Goal: Use online tool/utility: Use online tool/utility

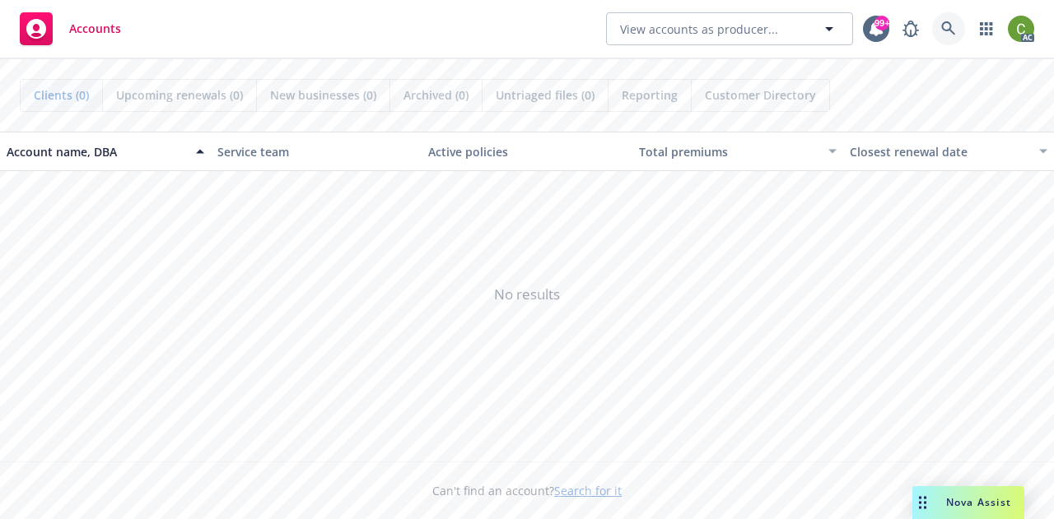
click at [947, 29] on icon at bounding box center [948, 28] width 15 height 15
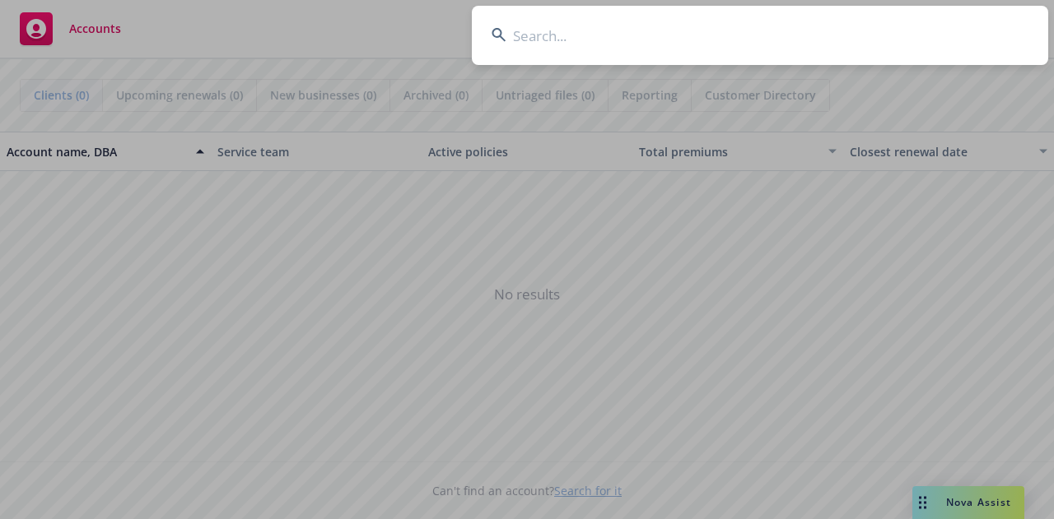
click at [719, 31] on input at bounding box center [760, 35] width 576 height 59
type input "0"
type input "competitive socializing"
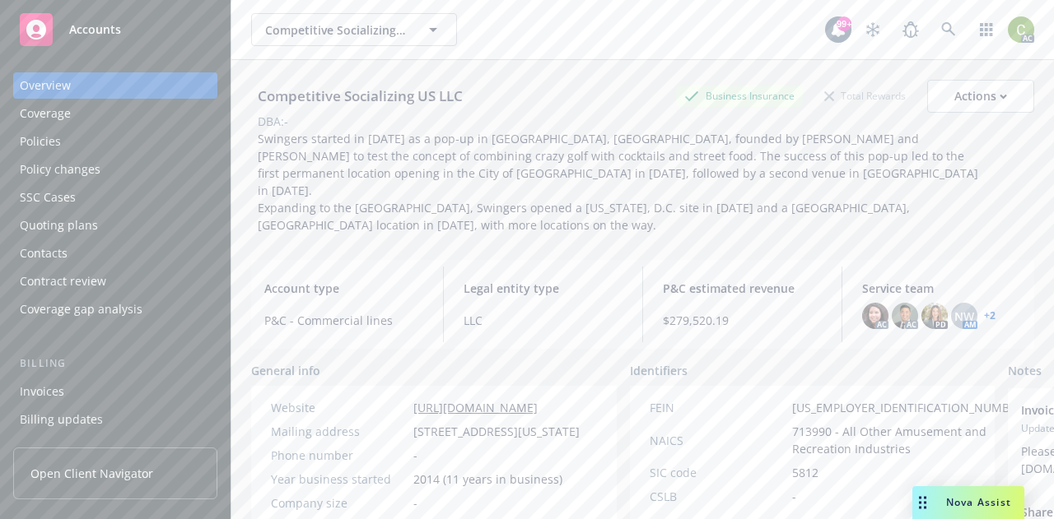
click at [40, 145] on div "Policies" at bounding box center [40, 141] width 41 height 26
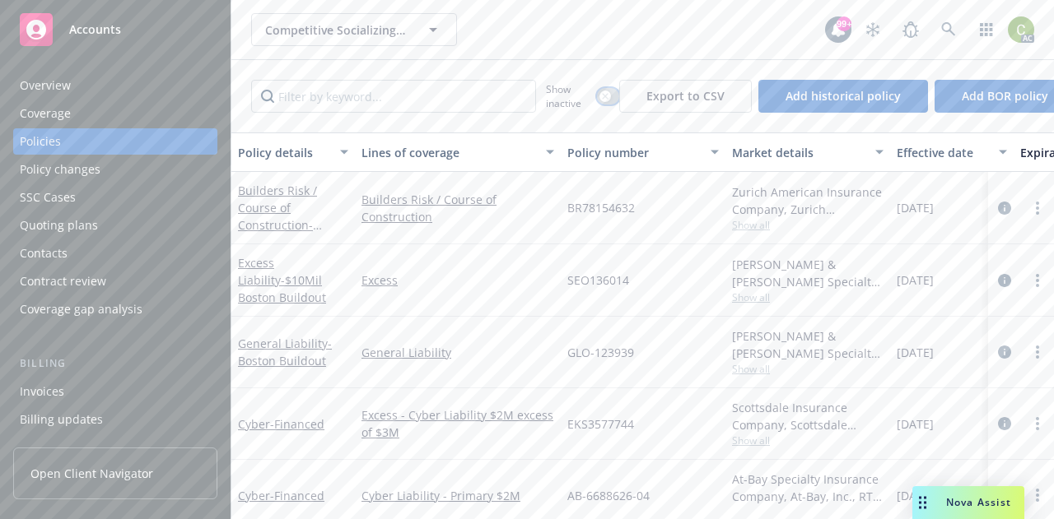
click at [604, 91] on div "button" at bounding box center [605, 97] width 12 height 12
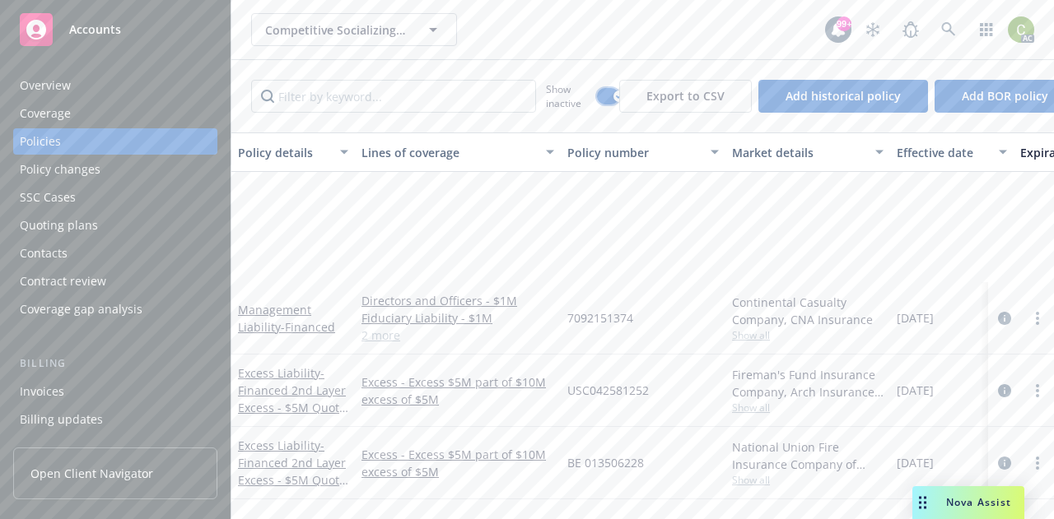
scroll to position [2565, 0]
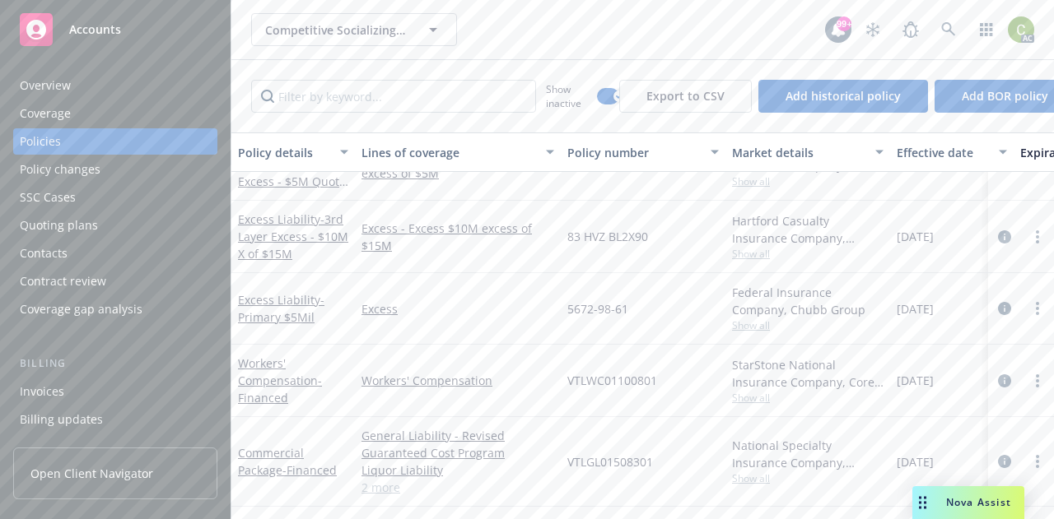
click at [972, 502] on span "Nova Assist" at bounding box center [978, 503] width 65 height 14
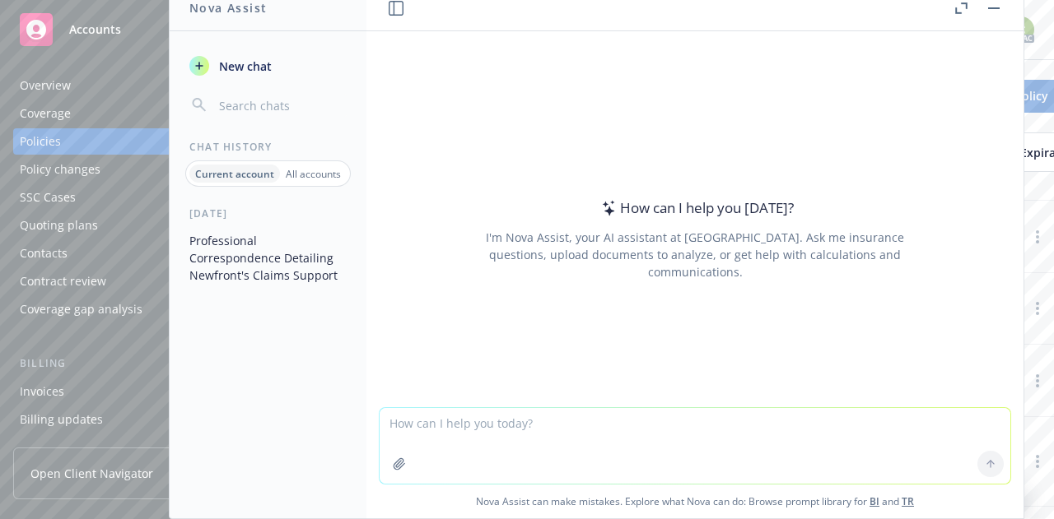
click at [513, 438] on textarea at bounding box center [695, 446] width 631 height 76
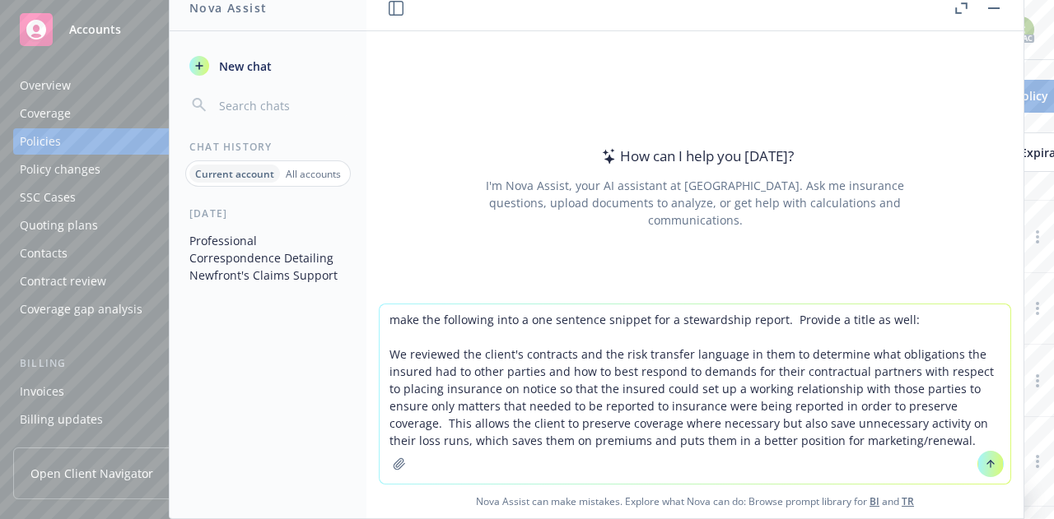
type textarea "make the following into a one sentence snippet for a stewardship report. Provid…"
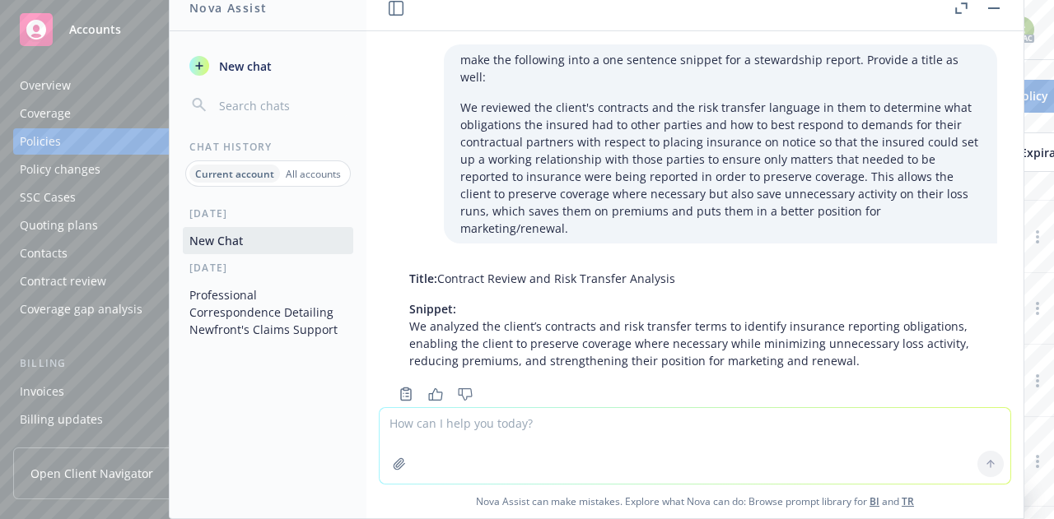
scroll to position [3, 0]
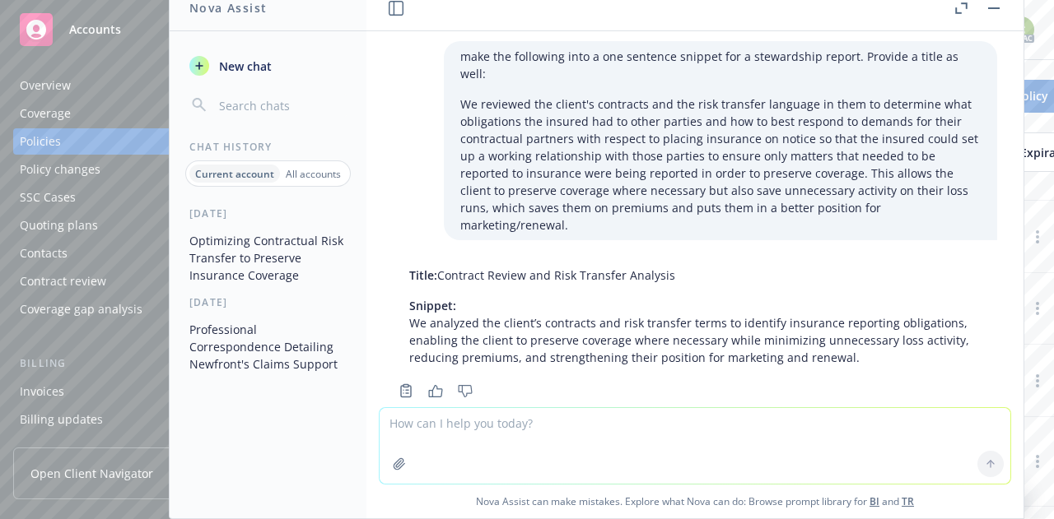
drag, startPoint x: 673, startPoint y: 240, endPoint x: 440, endPoint y: 244, distance: 233.0
click at [440, 267] on p "Title: Contract Review and Risk Transfer Analysis" at bounding box center [694, 275] width 571 height 17
copy p "Contract Review and Risk Transfer Analysis"
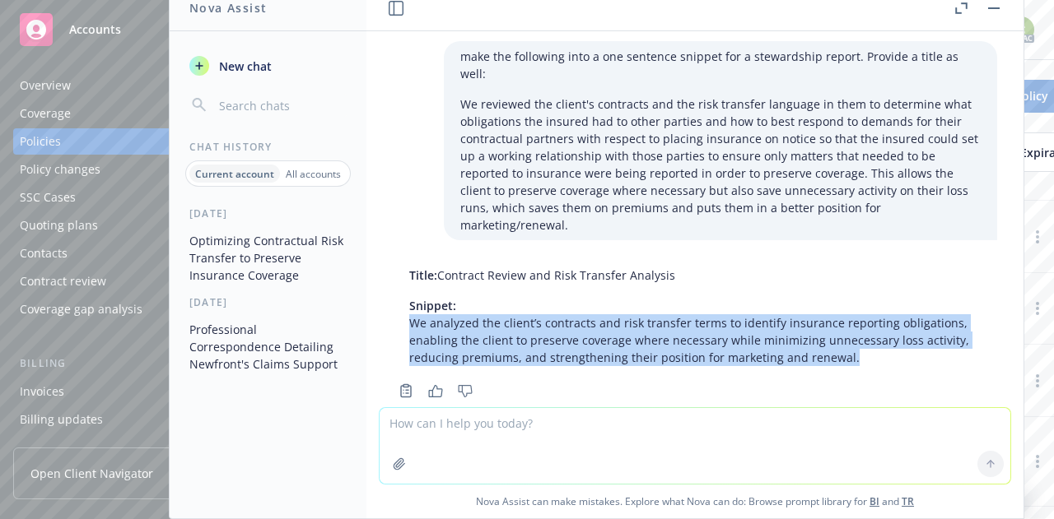
drag, startPoint x: 843, startPoint y: 328, endPoint x: 404, endPoint y: 291, distance: 440.4
click at [404, 291] on div "Title: Contract Review and Risk Transfer Analysis Snippet: We analyzed the clie…" at bounding box center [695, 316] width 604 height 113
copy p "We analyzed the client’s contracts and risk transfer terms to identify insuranc…"
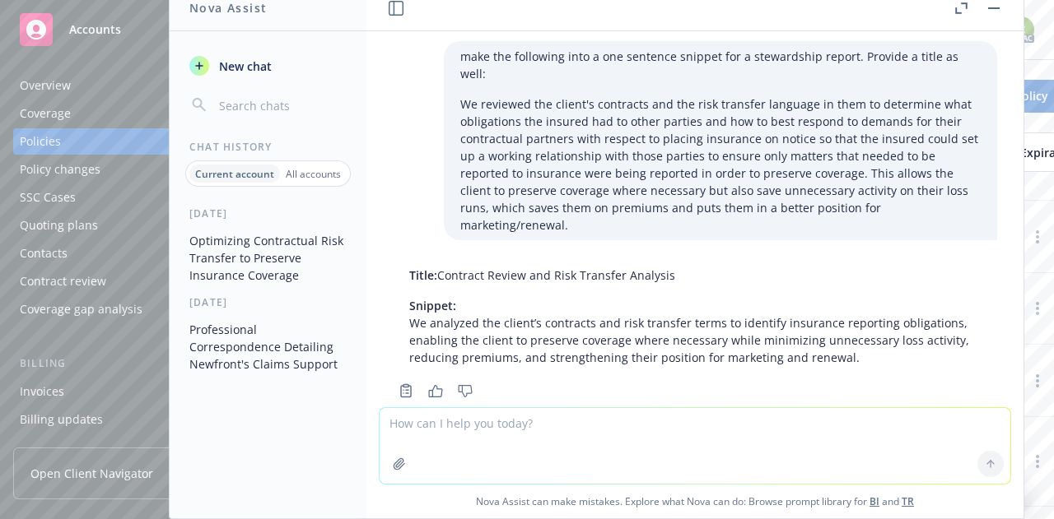
click at [533, 429] on textarea at bounding box center [695, 446] width 631 height 76
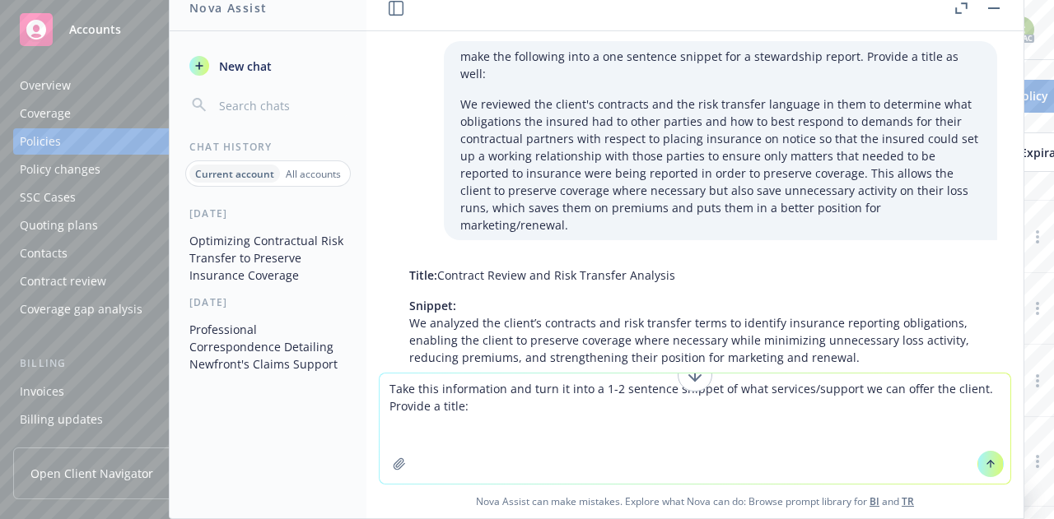
paste textarea "Lo ipsumdo si amet consec, adi’el seddoei tempor inci utlab/etdolor ma aliq eni…"
type textarea "Lore ipsu dolorsitame con adip el sedd e 0-6 temporin utlabor et dolo magnaali/…"
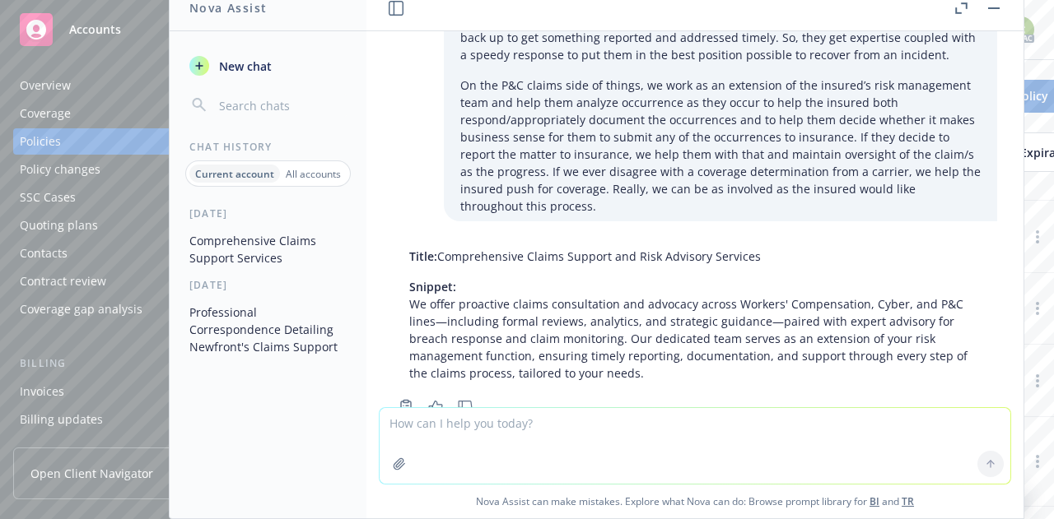
scroll to position [670, 0]
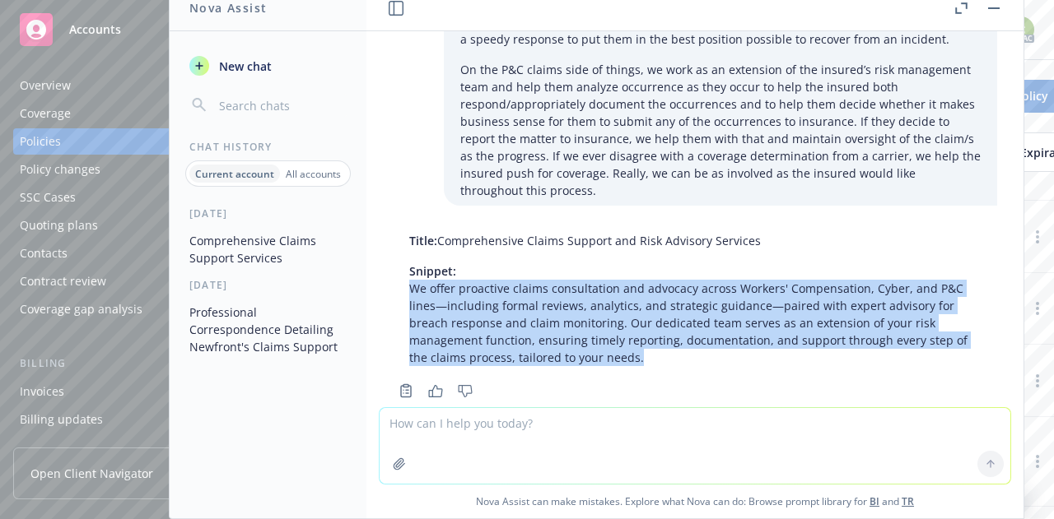
drag, startPoint x: 637, startPoint y: 323, endPoint x: 400, endPoint y: 259, distance: 245.4
click at [400, 259] on div "Title: Comprehensive Claims Support and Risk Advisory Services Snippet: We offe…" at bounding box center [695, 299] width 604 height 147
copy p "We offer proactive claims consultation and advocacy across Workers' Compensatio…"
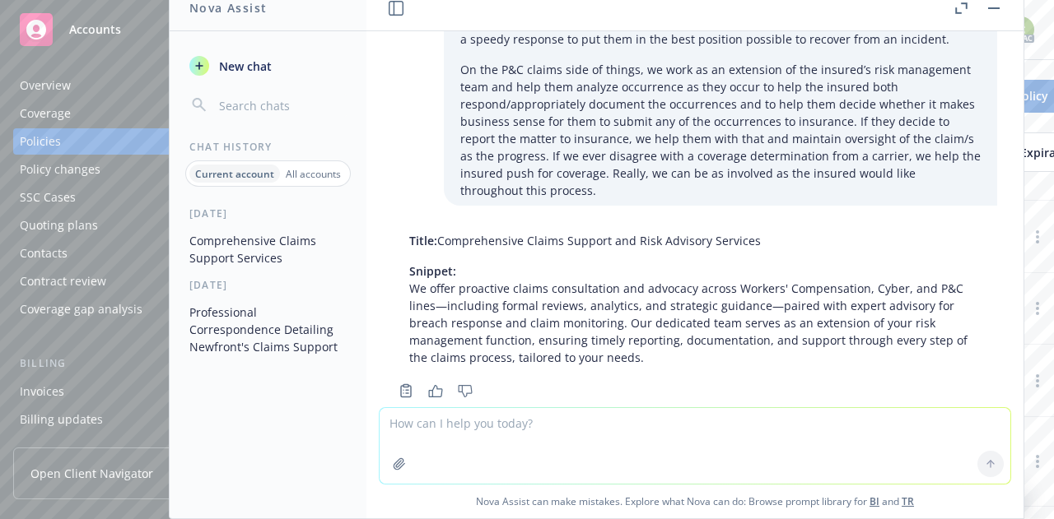
click at [417, 426] on textarea at bounding box center [695, 446] width 631 height 76
paste textarea "We offer proactive claims consultation and advocacy across Workers' Compensatio…"
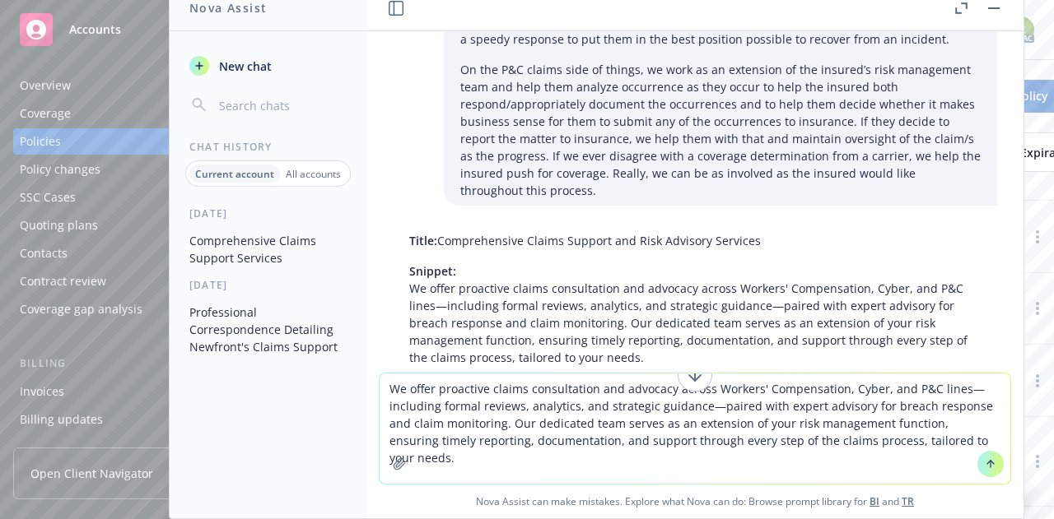
click at [479, 422] on textarea "We offer proactive claims consultation and advocacy across Workers' Compensatio…" at bounding box center [695, 429] width 631 height 110
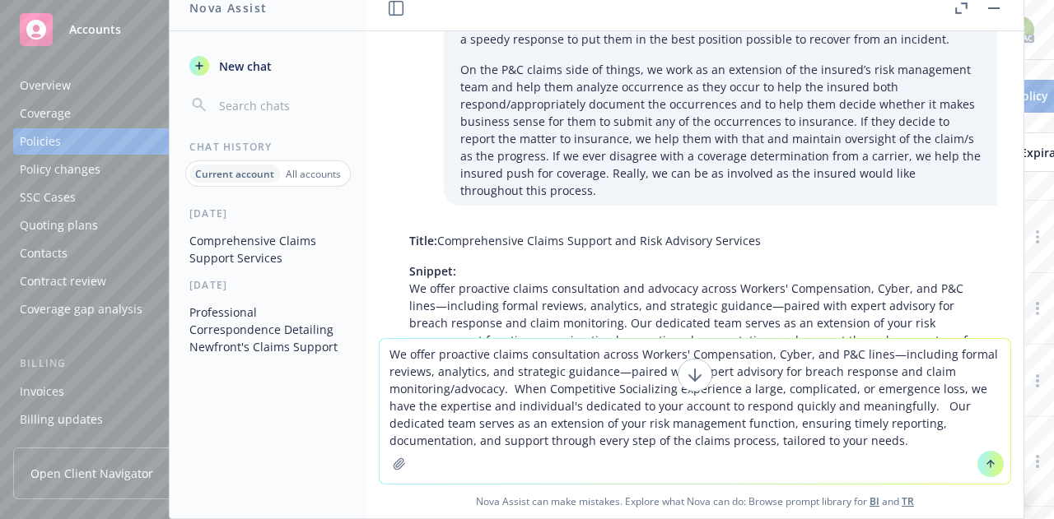
drag, startPoint x: 780, startPoint y: 444, endPoint x: 893, endPoint y: 411, distance: 118.3
click at [893, 411] on textarea "We offer proactive claims consultation across Workers' Compensation, Cyber, and…" at bounding box center [695, 411] width 631 height 145
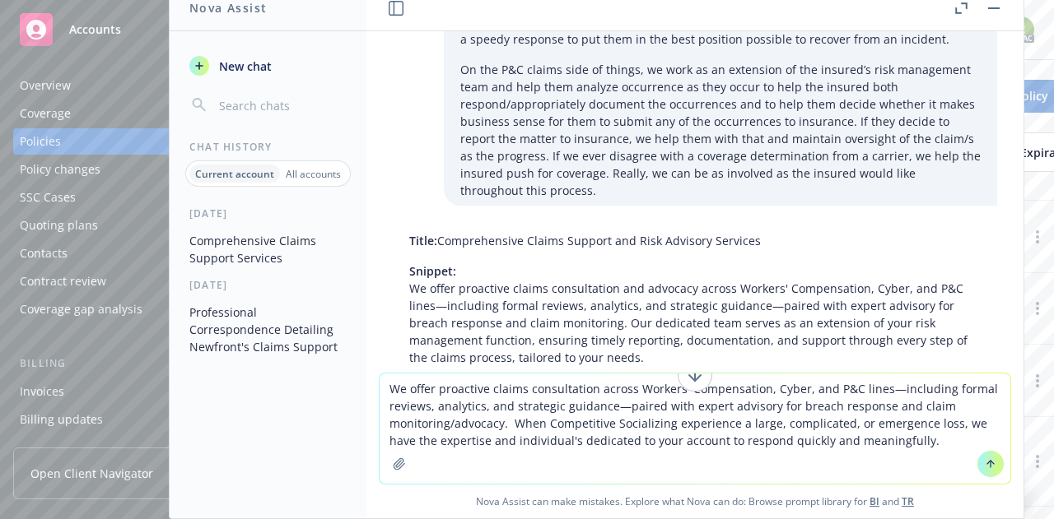
drag, startPoint x: 892, startPoint y: 441, endPoint x: 304, endPoint y: 364, distance: 592.9
click at [366, 364] on div "Nova Assist New chat Chat History Current account All accounts [DATE] Comprehen…" at bounding box center [695, 251] width 659 height 535
click at [800, 444] on textarea "We offer proactive claims consultation across Workers' Compensation, Cyber, and…" at bounding box center [695, 429] width 631 height 110
type textarea "We offer proactive claims consultation across Workers' Compensation, Cyber, and…"
drag, startPoint x: 761, startPoint y: 211, endPoint x: 438, endPoint y: 207, distance: 322.7
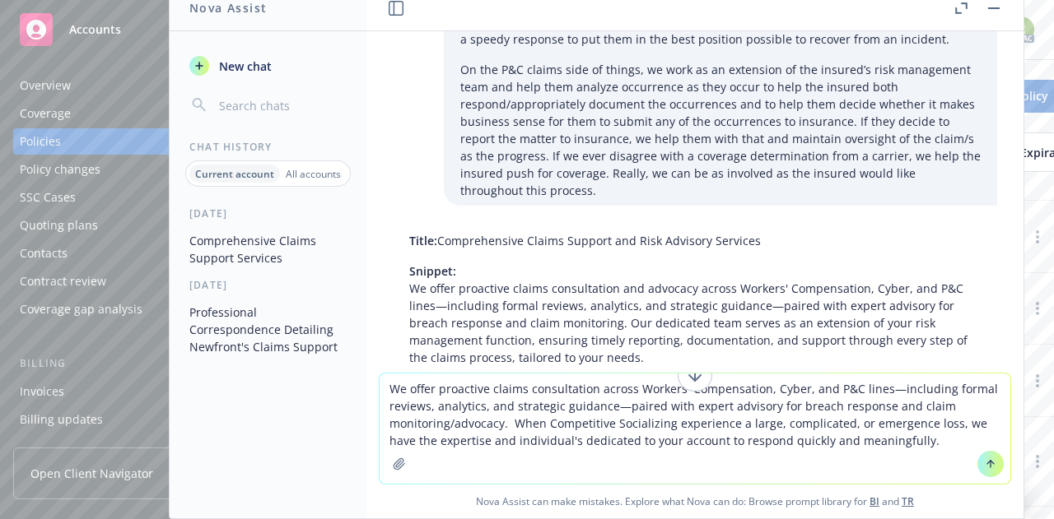
click at [438, 232] on p "Title: Comprehensive Claims Support and Risk Advisory Services" at bounding box center [694, 240] width 571 height 17
copy p "Comprehensive Claims Support and Risk Advisory Services"
